Goal: Task Accomplishment & Management: Use online tool/utility

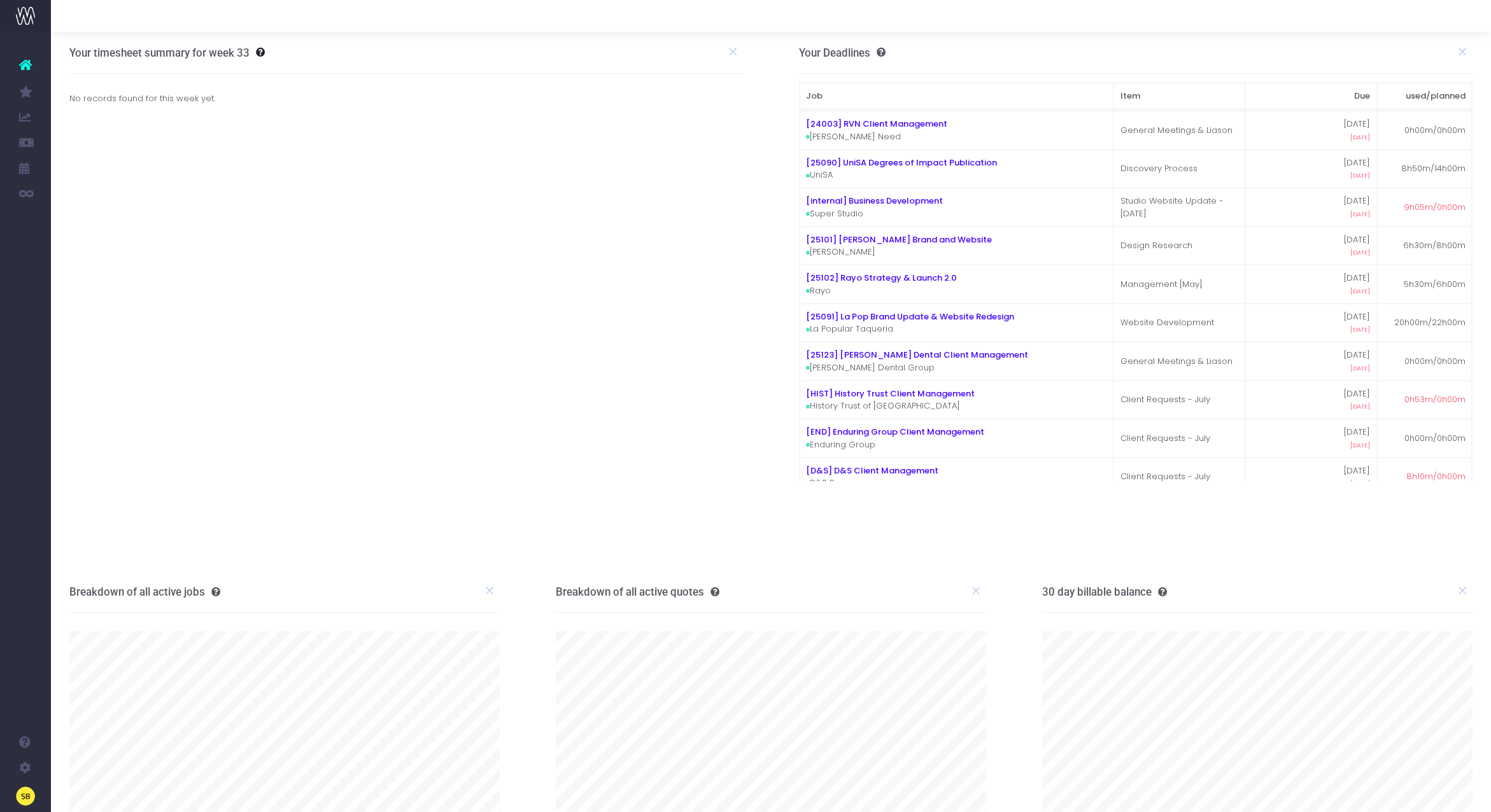
scroll to position [1, 0]
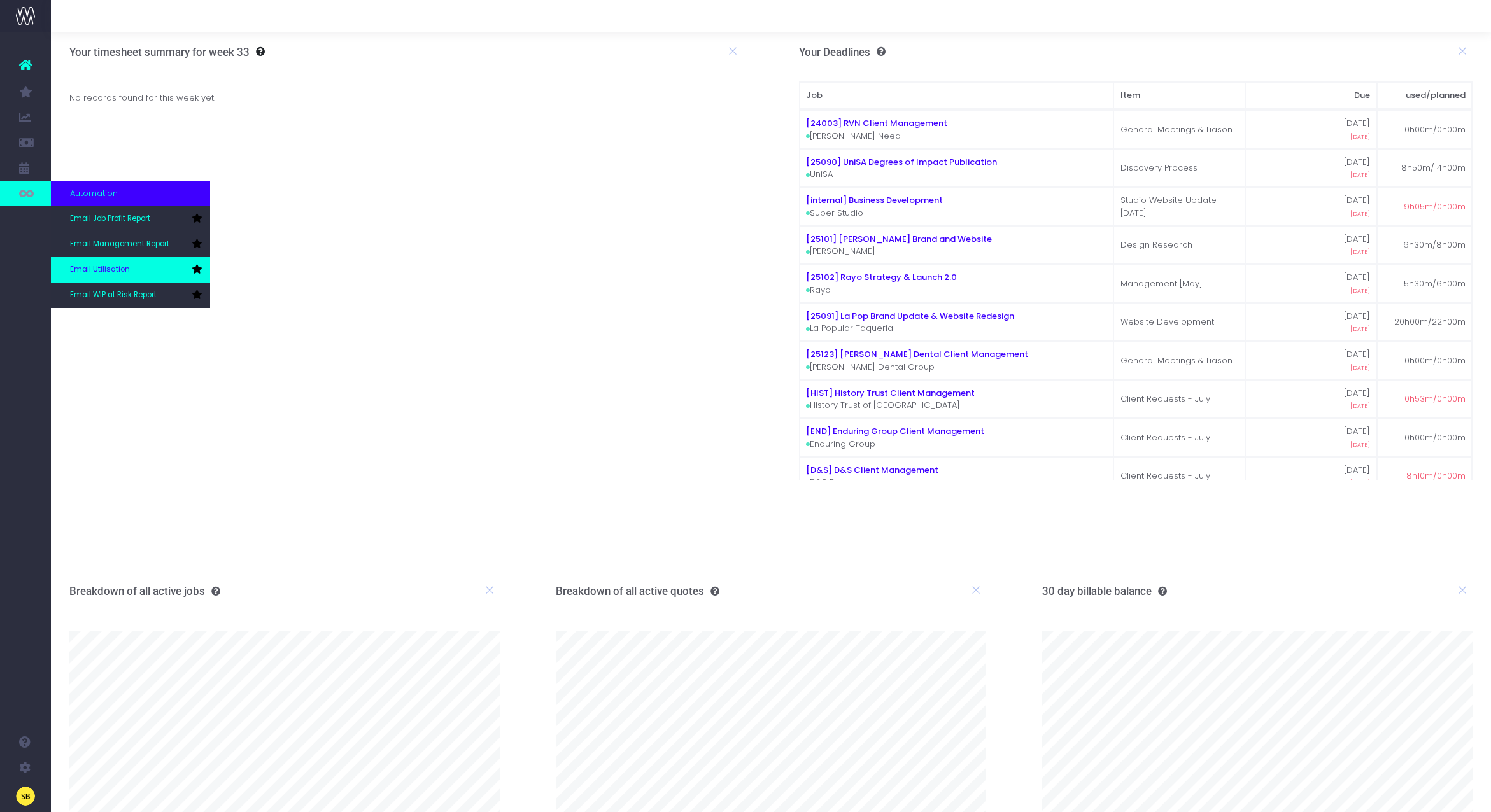
click at [133, 275] on link "Email Utilisation" at bounding box center [130, 269] width 159 height 25
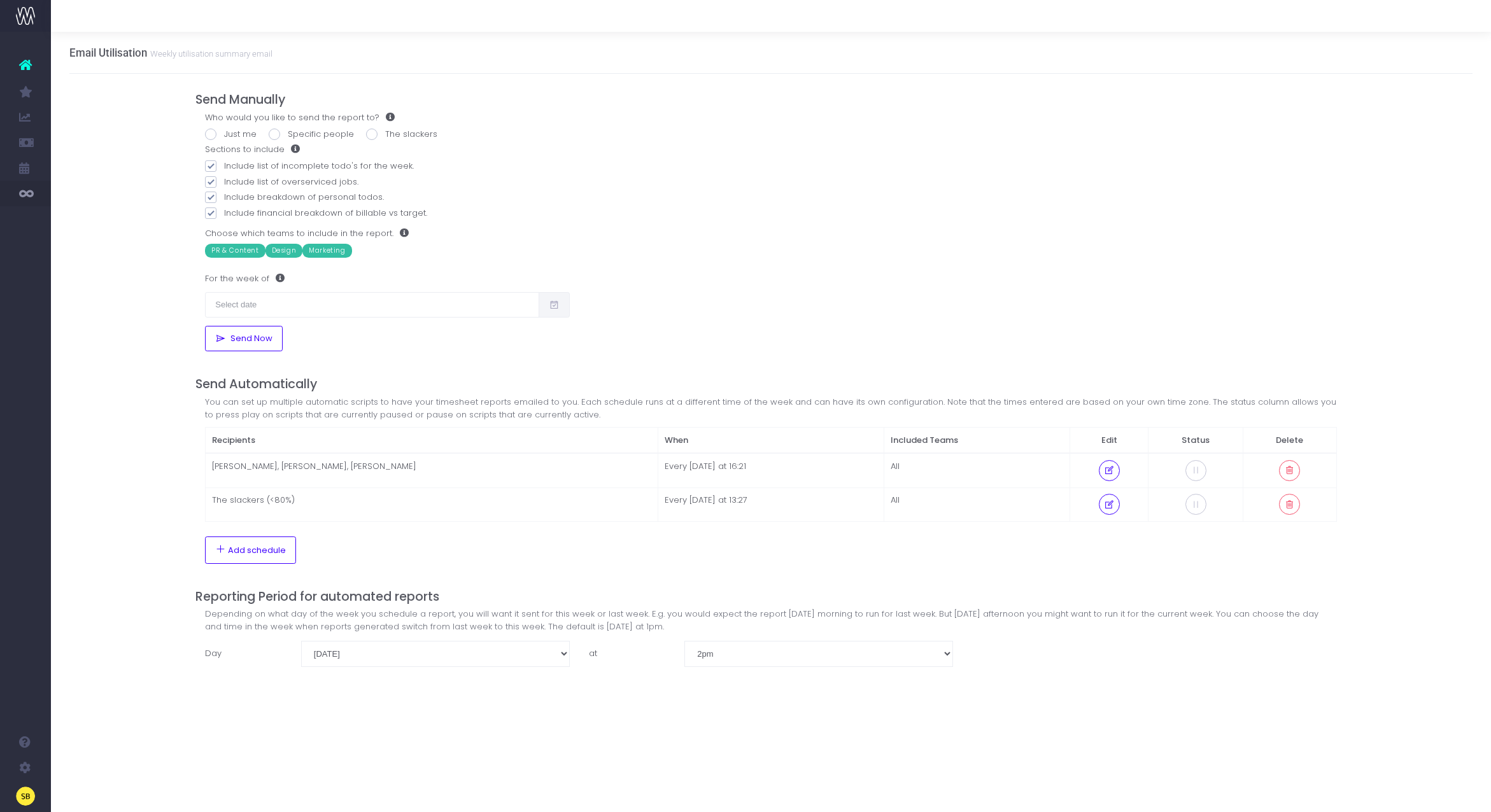
click at [210, 130] on span at bounding box center [210, 134] width 12 height 12
click at [224, 130] on input "Just me" at bounding box center [228, 132] width 8 height 8
radio input "true"
click at [522, 307] on input "text" at bounding box center [372, 304] width 335 height 25
click at [880, 298] on div "Who would you like to send the report to? Just me Specific people The slackers …" at bounding box center [771, 232] width 1150 height 241
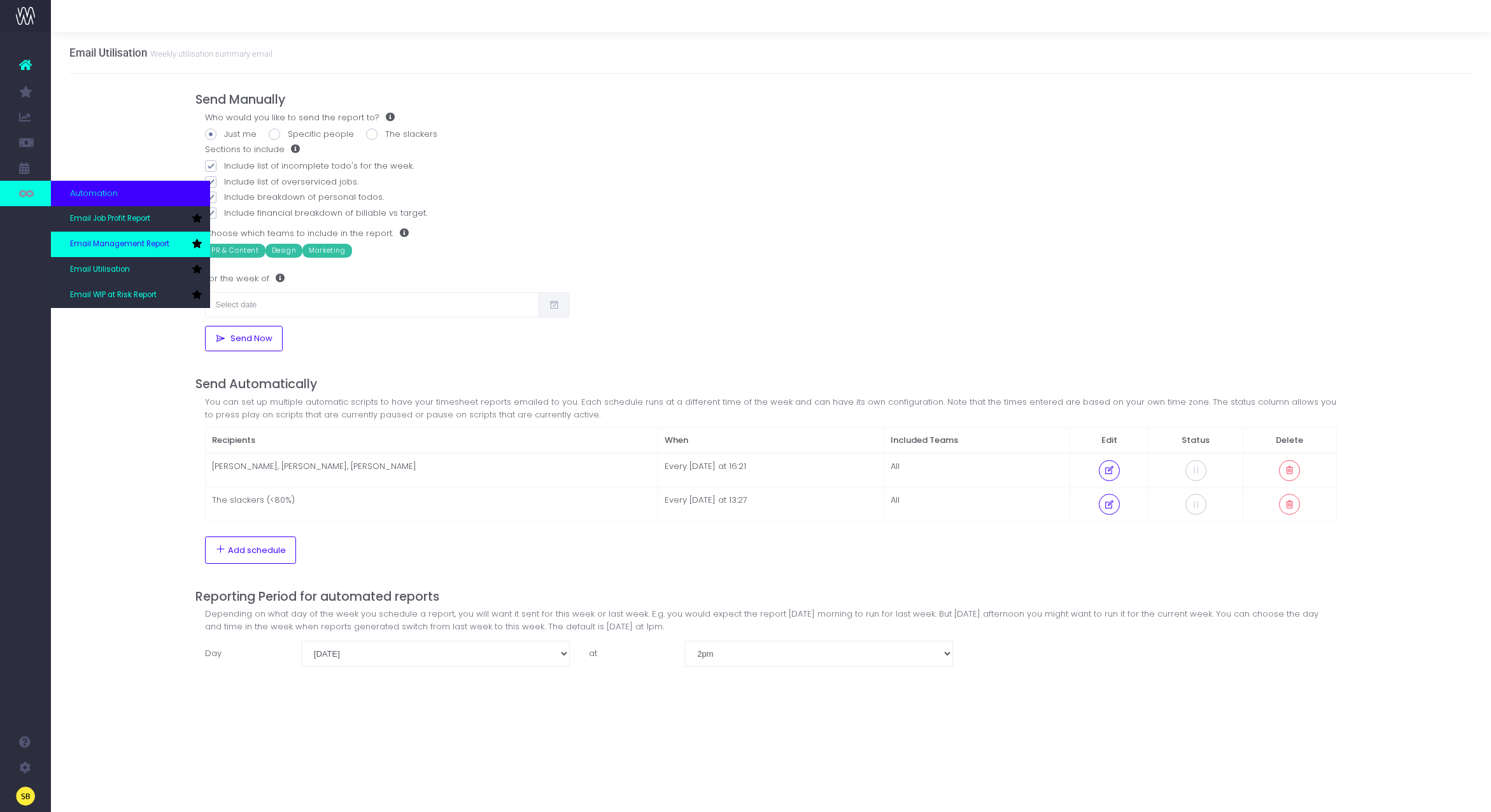
click at [145, 251] on link "Email Management Report" at bounding box center [130, 244] width 159 height 25
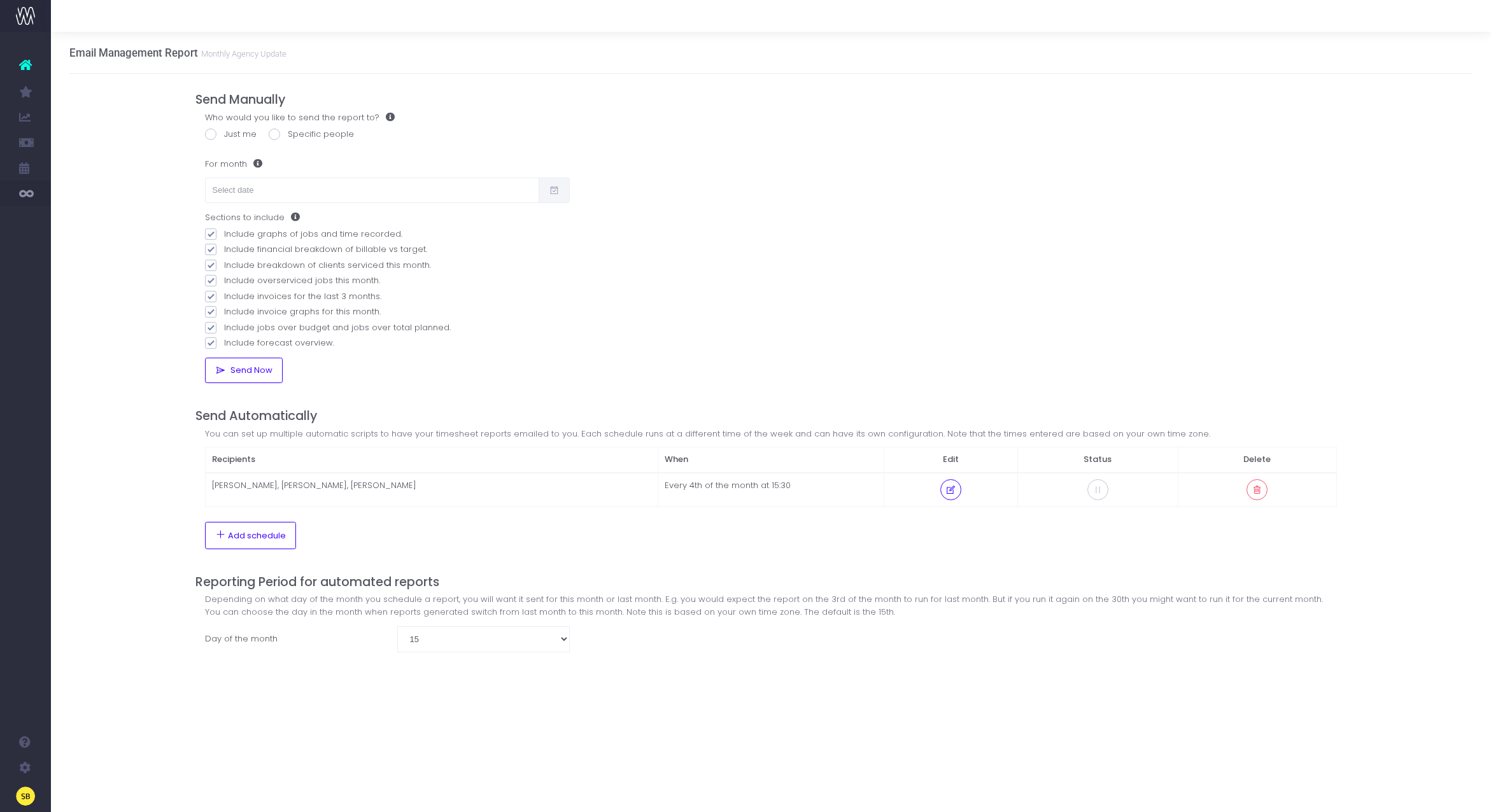
click at [208, 130] on span at bounding box center [210, 134] width 12 height 12
click at [224, 130] on input "Just me" at bounding box center [228, 132] width 8 height 8
radio input "true"
click at [265, 197] on input "text" at bounding box center [372, 190] width 335 height 25
click at [219, 214] on th "«" at bounding box center [222, 219] width 23 height 19
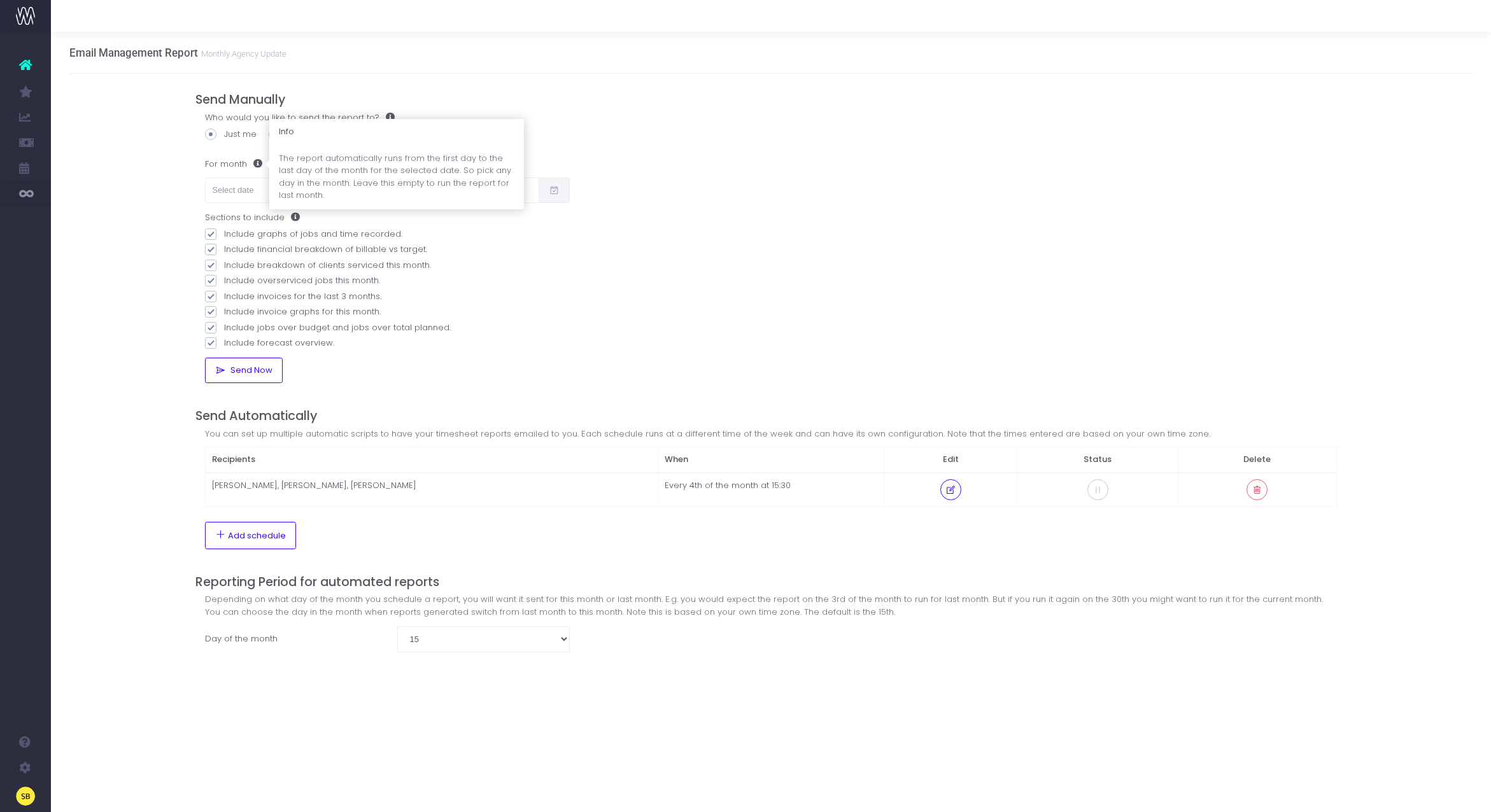
click at [260, 166] on span at bounding box center [254, 163] width 15 height 9
click at [251, 199] on input "text" at bounding box center [372, 190] width 335 height 25
click at [244, 251] on td "1" at bounding box center [245, 257] width 23 height 19
type input "01/07/2025"
click at [218, 370] on icon at bounding box center [221, 370] width 11 height 10
